Goal: Navigation & Orientation: Find specific page/section

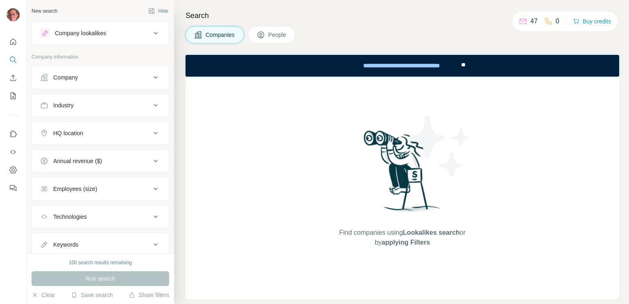
click at [93, 78] on div "Company" at bounding box center [95, 77] width 111 height 8
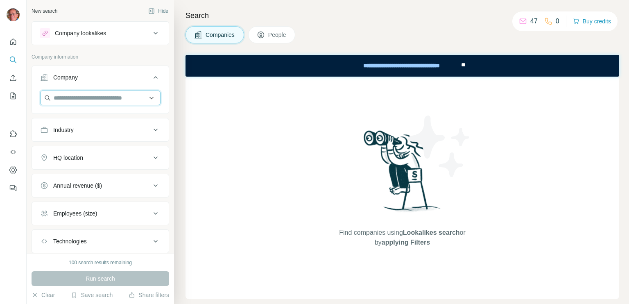
click at [109, 100] on input "text" at bounding box center [100, 98] width 120 height 15
click at [14, 172] on icon "Dashboard" at bounding box center [13, 170] width 8 height 8
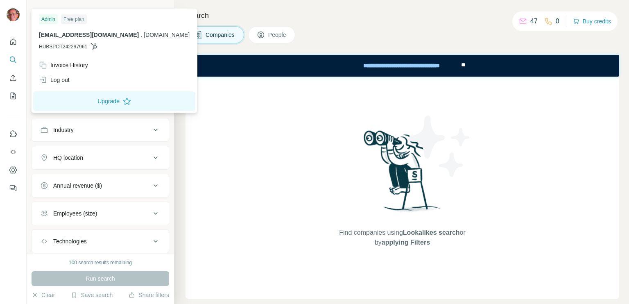
click at [14, 18] on img at bounding box center [13, 14] width 13 height 13
click at [199, 115] on div "Find companies using Lookalikes search or by applying Filters" at bounding box center [403, 188] width 434 height 222
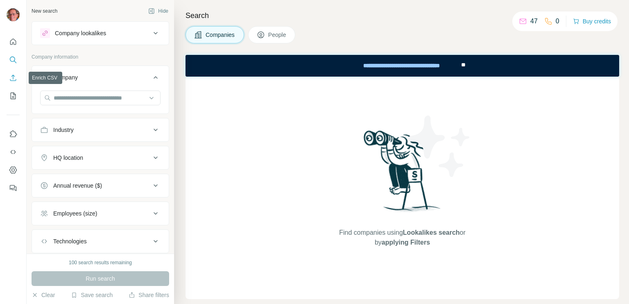
click at [15, 75] on icon "Enrich CSV" at bounding box center [13, 78] width 8 height 8
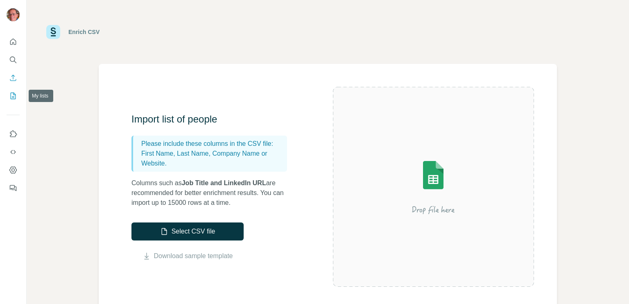
click at [12, 97] on icon "My lists" at bounding box center [13, 96] width 8 height 8
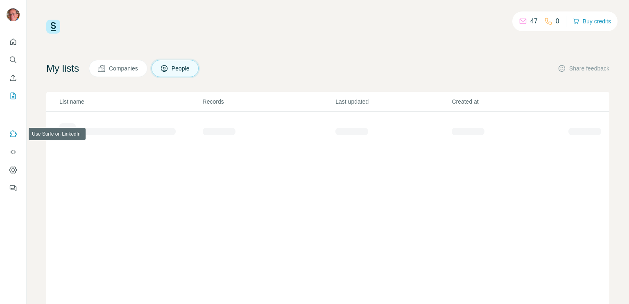
click at [14, 134] on icon "Use Surfe on LinkedIn" at bounding box center [13, 134] width 8 height 8
click at [13, 151] on icon "Use Surfe API" at bounding box center [13, 152] width 8 height 8
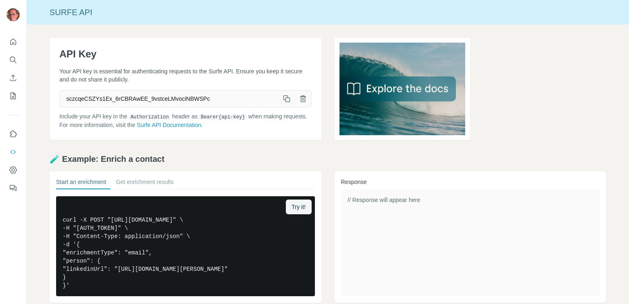
click at [285, 100] on icon "button" at bounding box center [287, 99] width 8 height 8
